Goal: Task Accomplishment & Management: Use online tool/utility

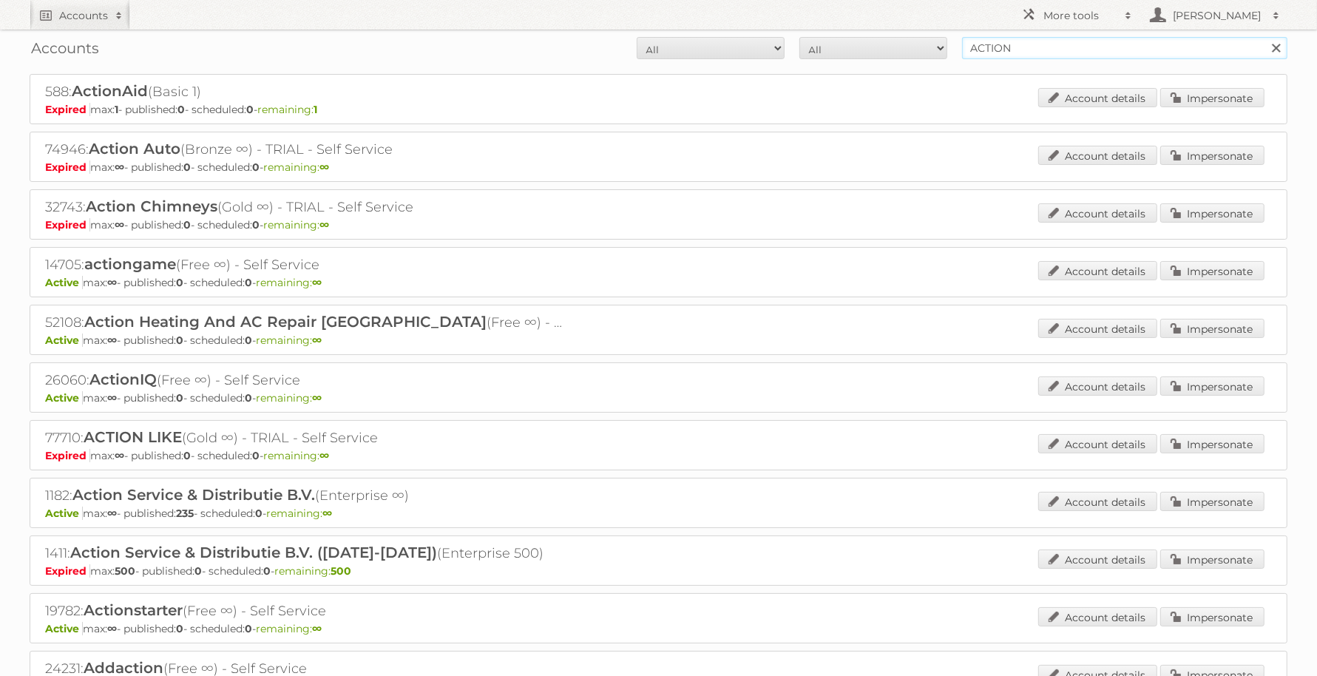
click at [1022, 40] on input "ACTION" at bounding box center [1124, 48] width 325 height 22
type input "[PERSON_NAME]"
click at [1264, 37] on input "Search" at bounding box center [1275, 48] width 22 height 22
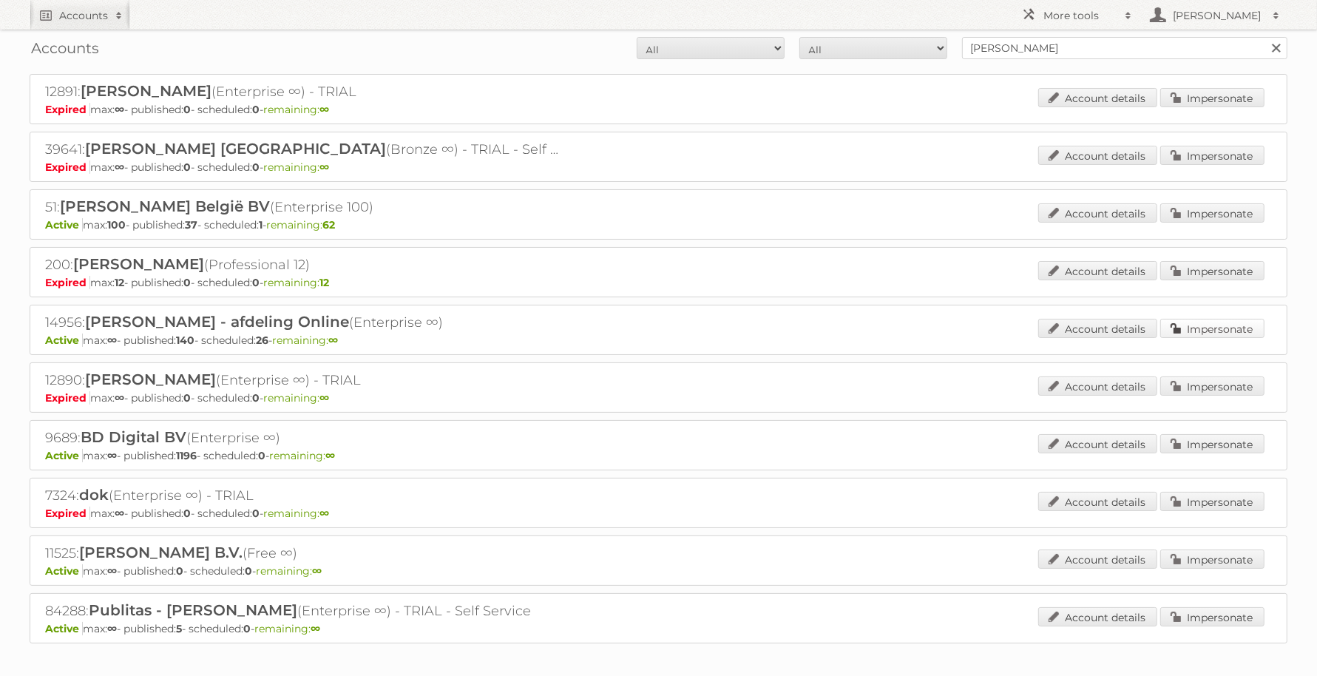
click at [1212, 322] on link "Impersonate" at bounding box center [1212, 328] width 104 height 19
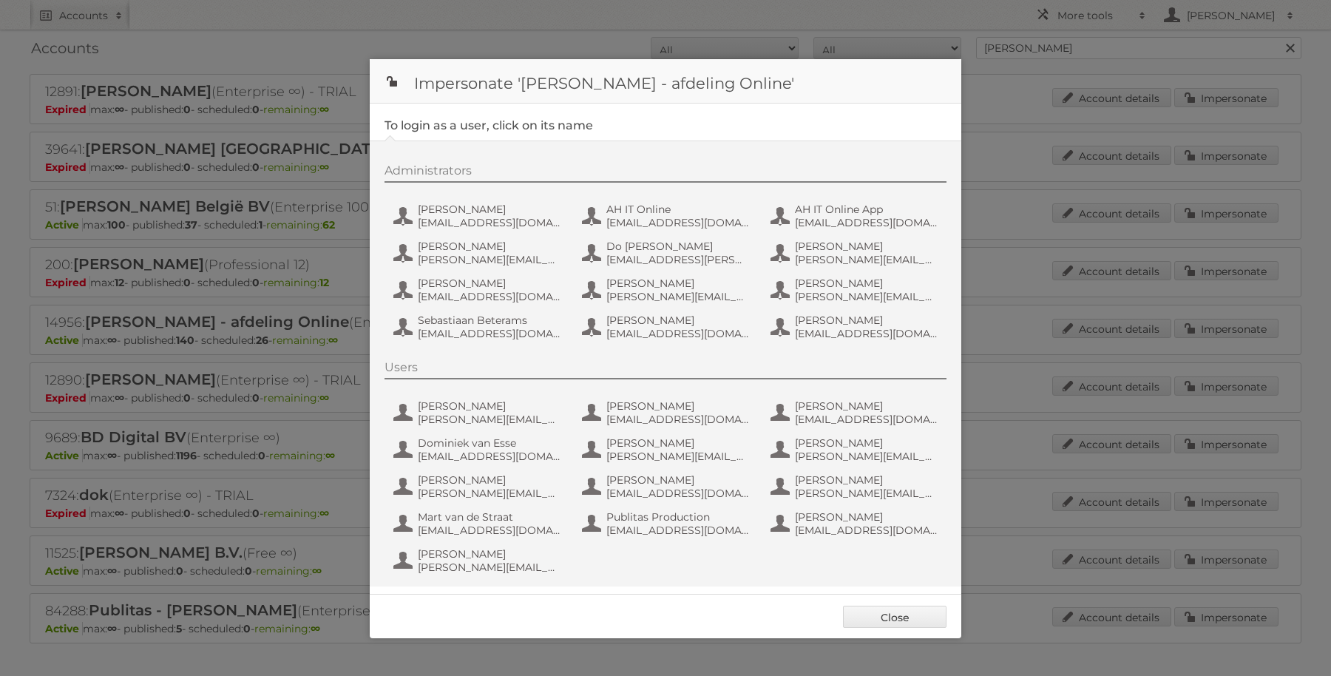
click at [464, 273] on div "Administrators [PERSON_NAME] [EMAIL_ADDRESS][DOMAIN_NAME] AH IT Online [EMAIL_A…" at bounding box center [672, 254] width 577 height 182
click at [465, 279] on span "[PERSON_NAME]" at bounding box center [489, 282] width 143 height 13
